Goal: Use online tool/utility: Utilize a website feature to perform a specific function

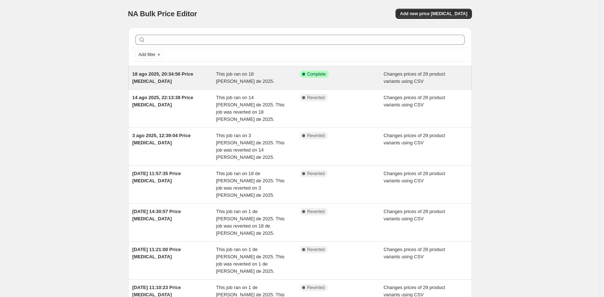
click at [192, 80] on div "18 ago 2025, 20:34:56 Price [MEDICAL_DATA]" at bounding box center [174, 78] width 84 height 14
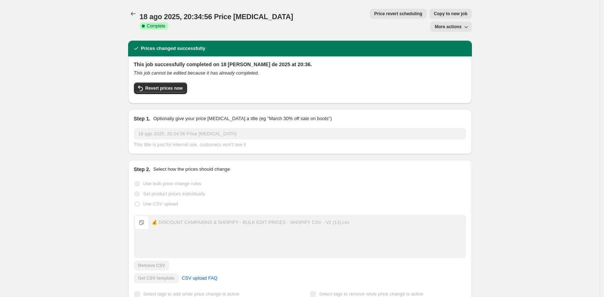
click at [174, 83] on div "Revert prices now" at bounding box center [300, 90] width 332 height 15
click at [174, 83] on button "Revert prices now" at bounding box center [160, 89] width 53 height 12
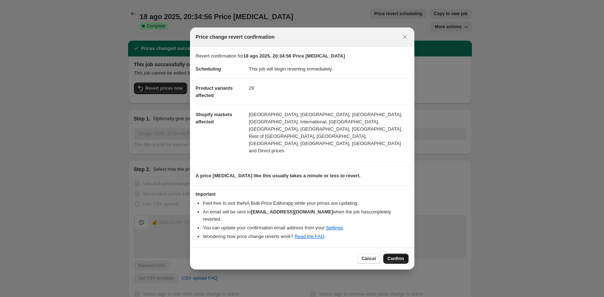
click at [403, 256] on span "Confirm" at bounding box center [396, 259] width 17 height 6
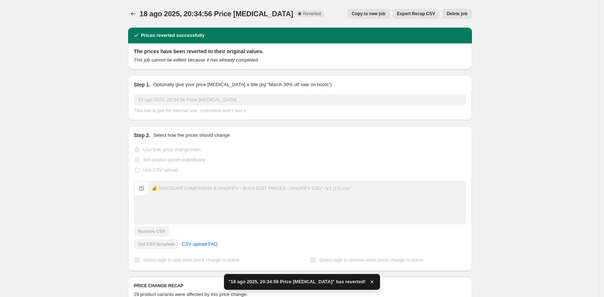
click at [140, 13] on div at bounding box center [134, 14] width 12 height 10
click at [137, 13] on icon "Price change jobs" at bounding box center [133, 13] width 7 height 7
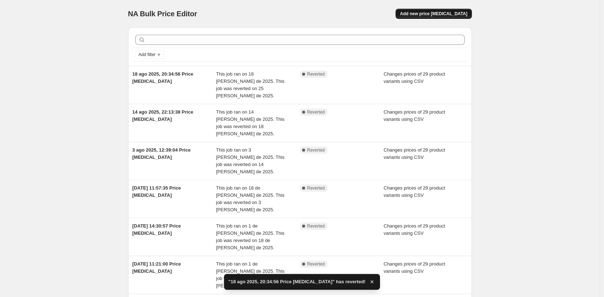
click at [461, 10] on button "Add new price [MEDICAL_DATA]" at bounding box center [434, 14] width 76 height 10
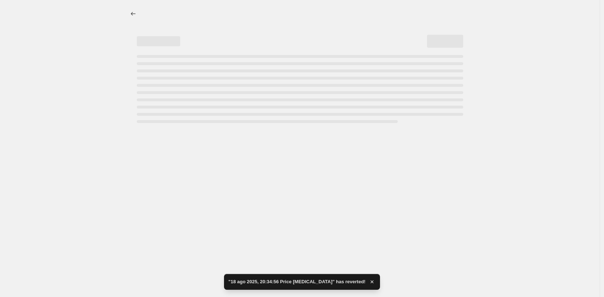
select select "percentage"
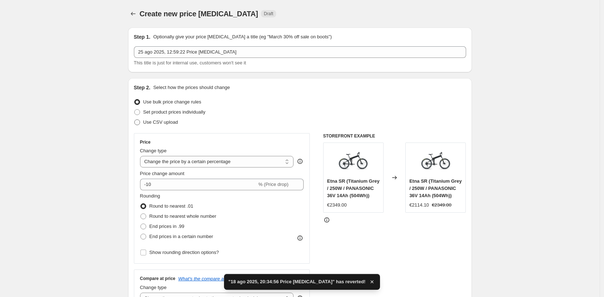
click at [161, 124] on span "Use CSV upload" at bounding box center [160, 121] width 35 height 5
click at [135, 120] on input "Use CSV upload" at bounding box center [134, 119] width 0 height 0
radio input "true"
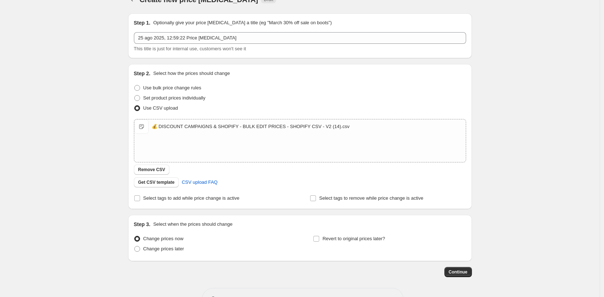
scroll to position [38, 0]
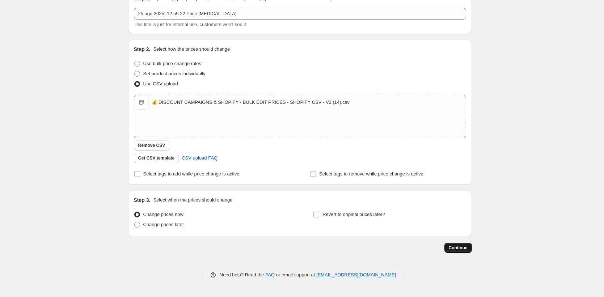
click at [455, 248] on span "Continue" at bounding box center [458, 248] width 19 height 6
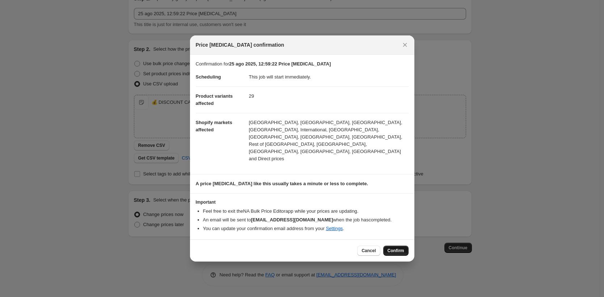
click at [395, 248] on span "Confirm" at bounding box center [396, 251] width 17 height 6
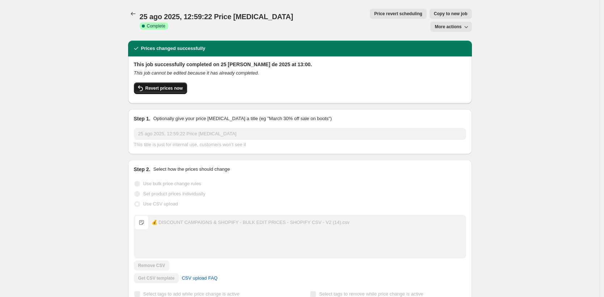
click at [166, 83] on button "Revert prices now" at bounding box center [160, 89] width 53 height 12
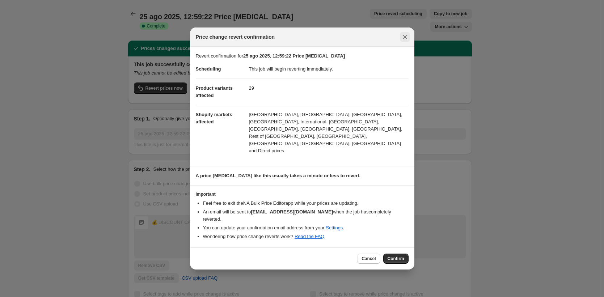
click at [407, 41] on icon "Close" at bounding box center [404, 36] width 7 height 7
